Goal: Find specific page/section: Find specific page/section

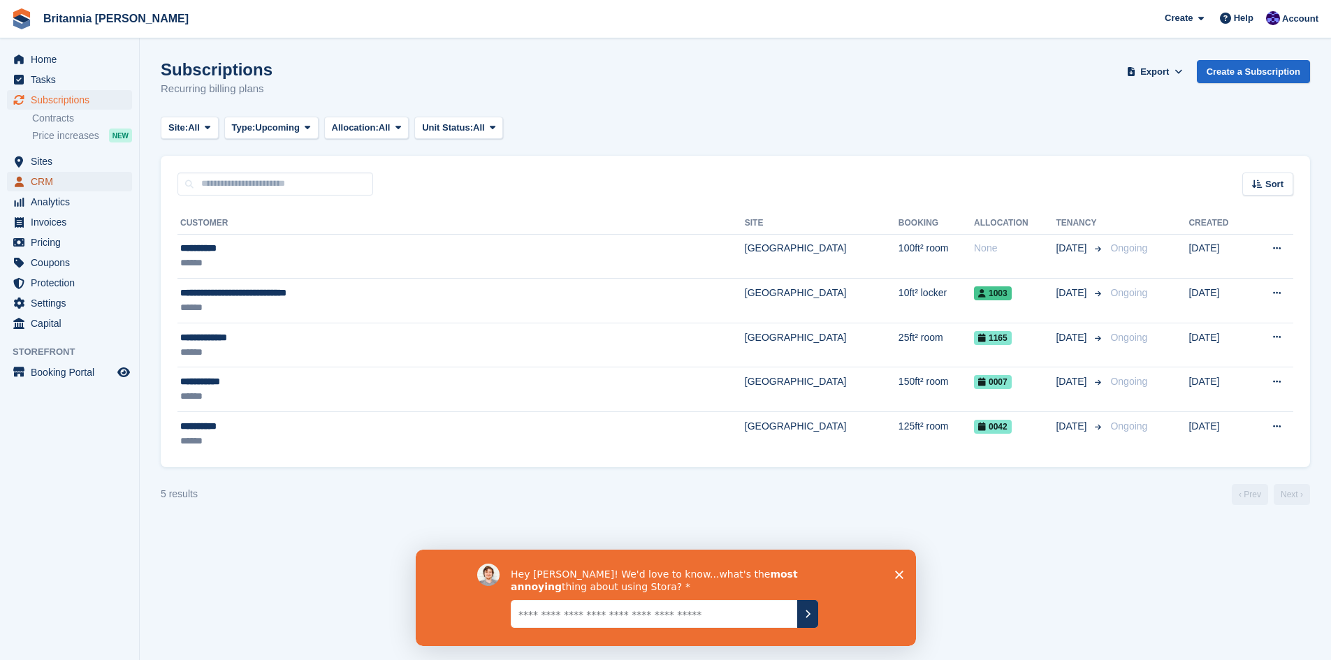
click at [34, 177] on span "CRM" at bounding box center [73, 182] width 84 height 20
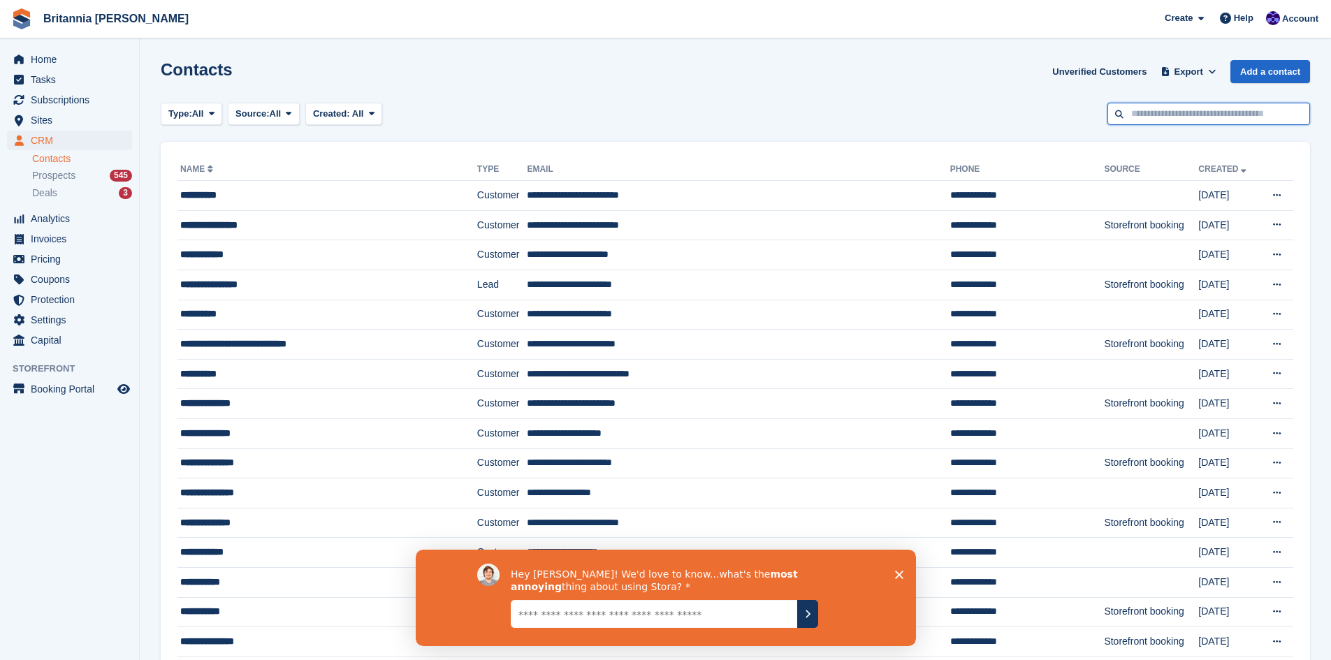
click at [1145, 115] on input "text" at bounding box center [1208, 114] width 203 height 23
type input "*********"
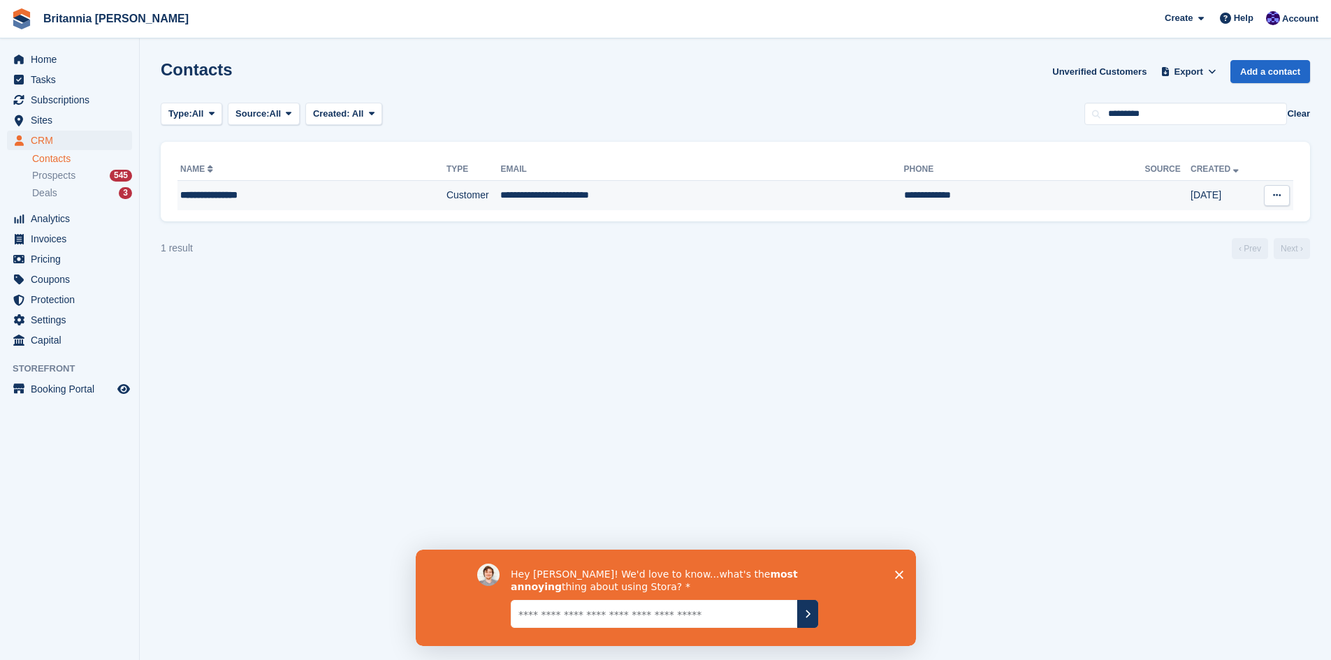
click at [238, 198] on div "**********" at bounding box center [284, 195] width 208 height 15
